Goal: Task Accomplishment & Management: Complete application form

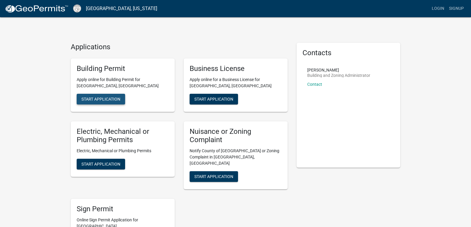
click at [99, 100] on span "Start Application" at bounding box center [100, 99] width 39 height 5
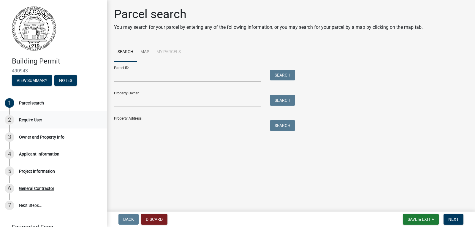
click at [34, 121] on div "Require User" at bounding box center [30, 120] width 23 height 4
click at [32, 137] on div "Owner and Property Info" at bounding box center [41, 137] width 45 height 4
click at [24, 157] on div "4 Applicant Information" at bounding box center [51, 154] width 93 height 10
click at [21, 175] on div "5 Project Information" at bounding box center [51, 172] width 93 height 10
click at [22, 191] on div "6 General Contractor" at bounding box center [51, 189] width 93 height 10
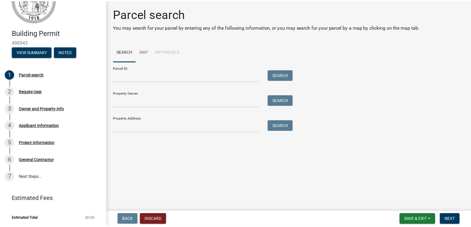
scroll to position [29, 0]
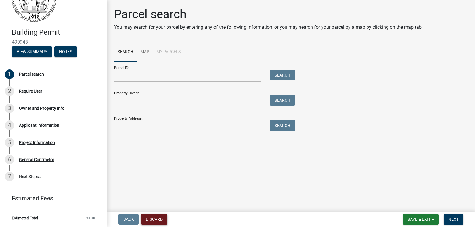
click at [154, 217] on button "Discard" at bounding box center [154, 219] width 26 height 11
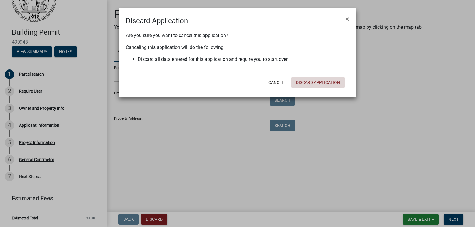
click at [314, 83] on button "Discard Application" at bounding box center [317, 82] width 53 height 11
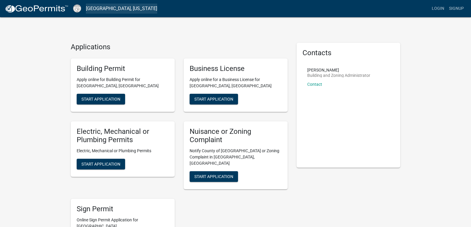
click at [105, 10] on link "[GEOGRAPHIC_DATA], [US_STATE]" at bounding box center [121, 9] width 71 height 10
